Goal: Find contact information: Find contact information

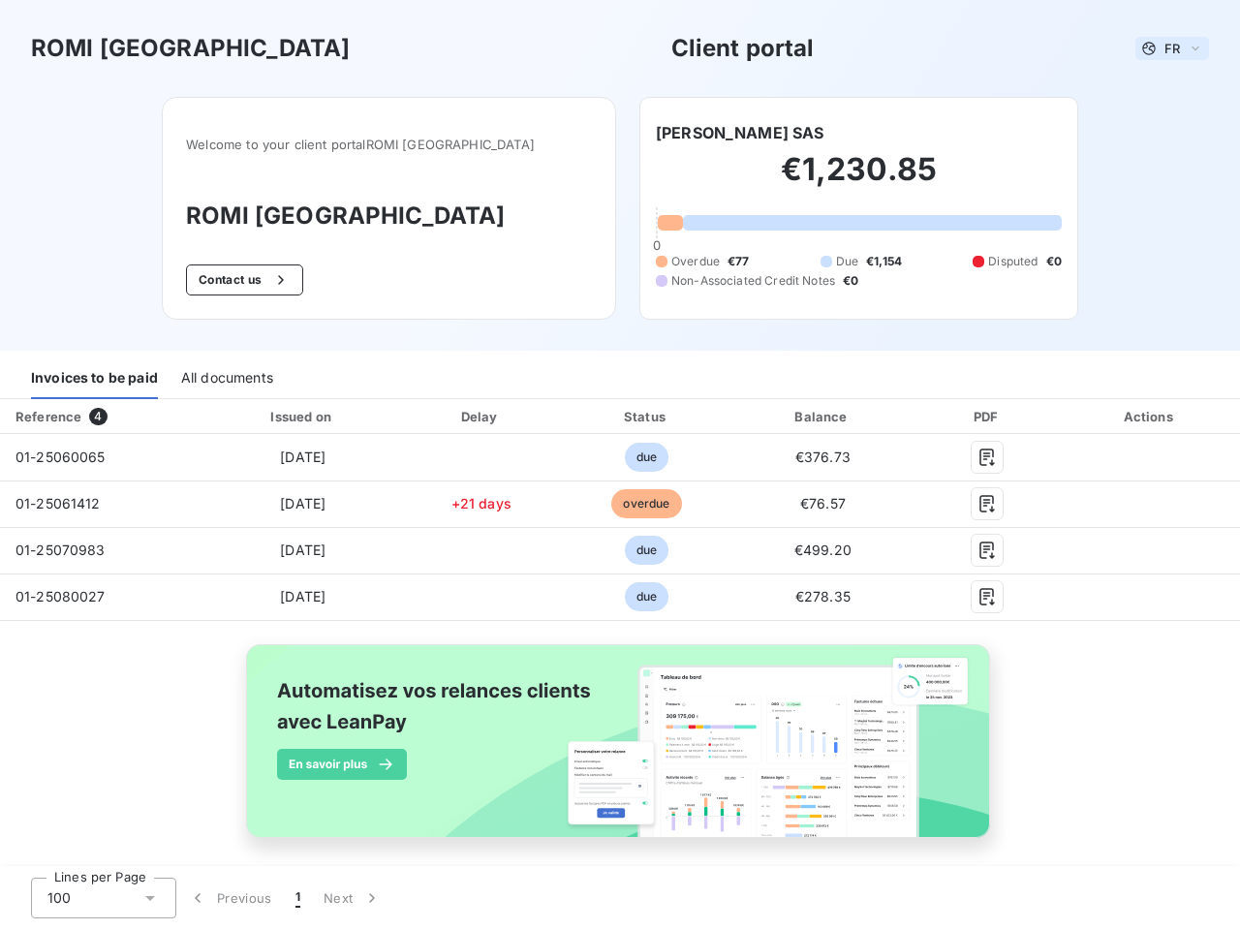
click at [1165, 48] on span "FR" at bounding box center [1173, 49] width 16 height 16
click at [266, 280] on button "Contact us" at bounding box center [244, 280] width 117 height 31
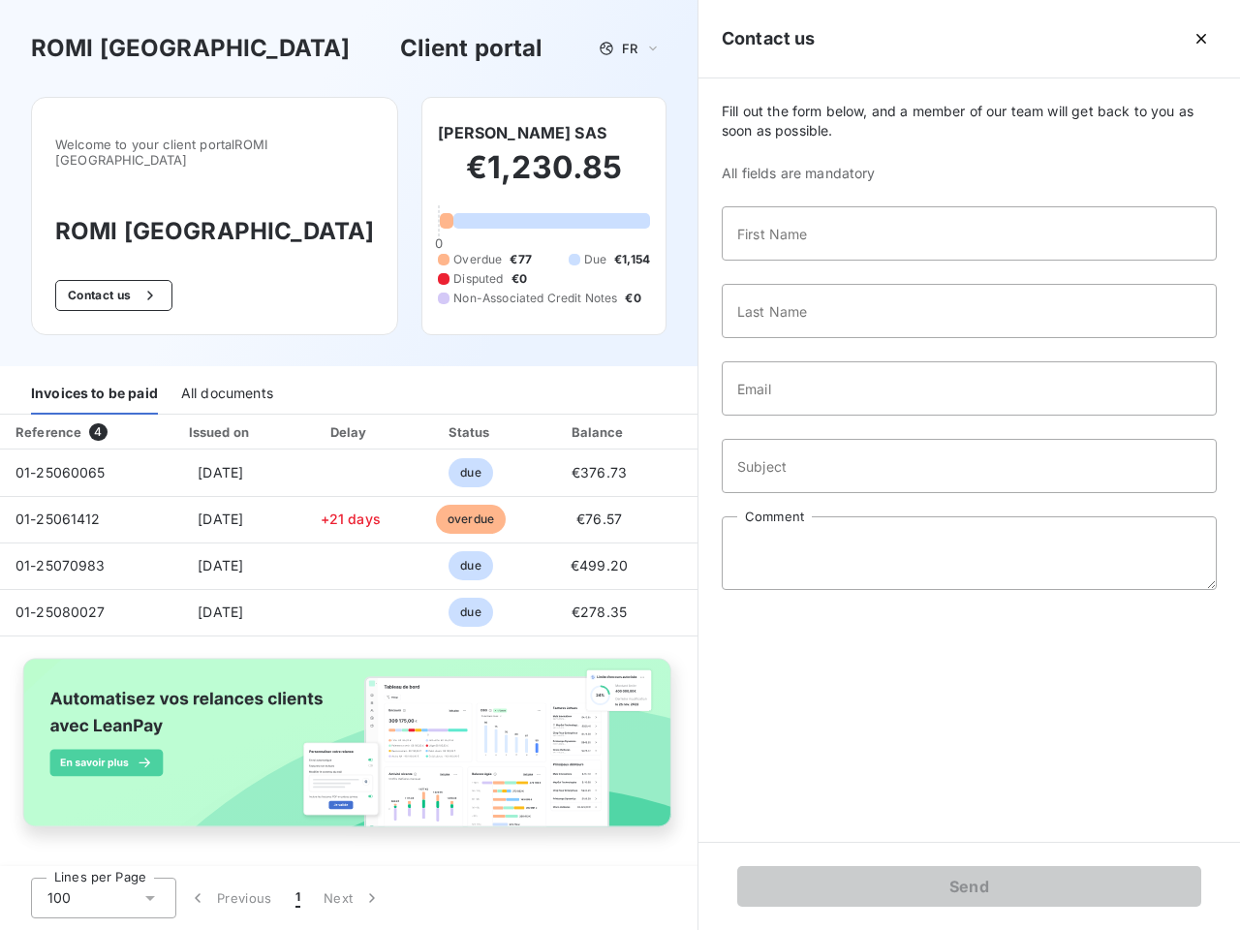
click at [94, 379] on div "Invoices to be paid" at bounding box center [94, 394] width 127 height 41
click at [226, 379] on div "All documents" at bounding box center [227, 394] width 92 height 41
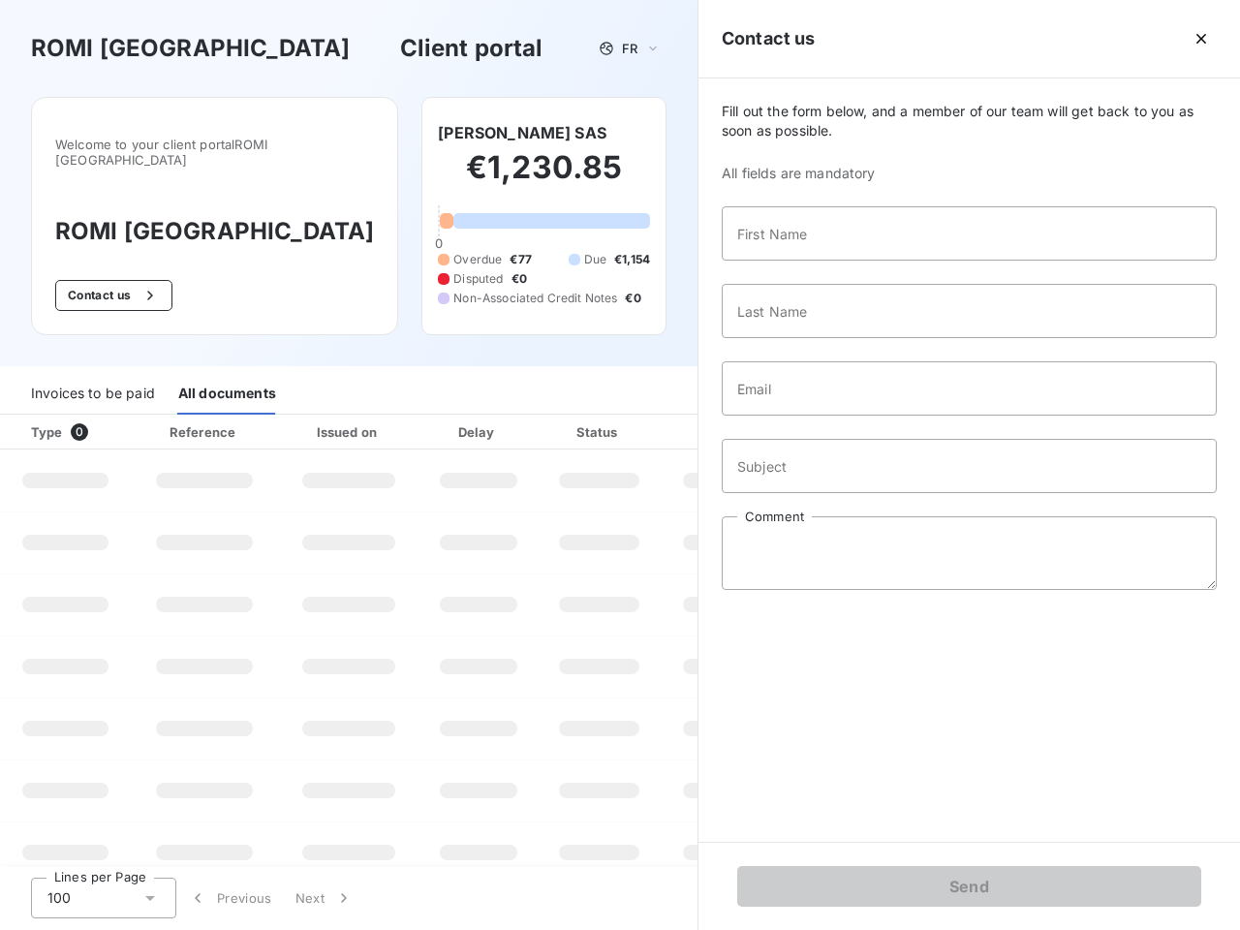
click at [101, 417] on th "Type 0" at bounding box center [65, 432] width 131 height 35
click at [298, 417] on th "Issued on" at bounding box center [348, 432] width 141 height 35
click at [474, 417] on th "Delay" at bounding box center [479, 432] width 118 height 35
click at [638, 417] on th "Status" at bounding box center [599, 432] width 123 height 35
click at [811, 417] on div "Fill out the form below, and a member of our team will get back to you as soon …" at bounding box center [970, 460] width 542 height 764
